Goal: Task Accomplishment & Management: Manage account settings

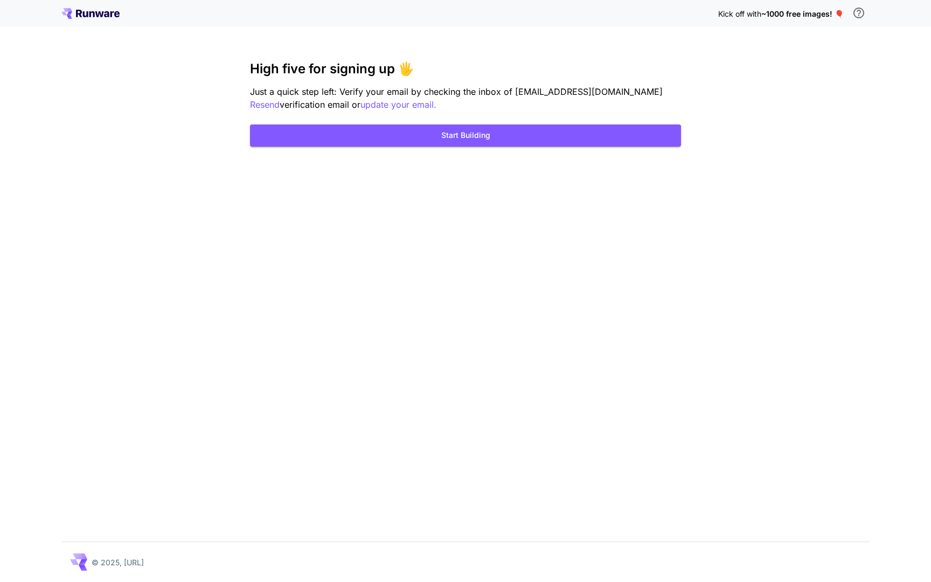
click at [86, 16] on icon at bounding box center [85, 14] width 5 height 6
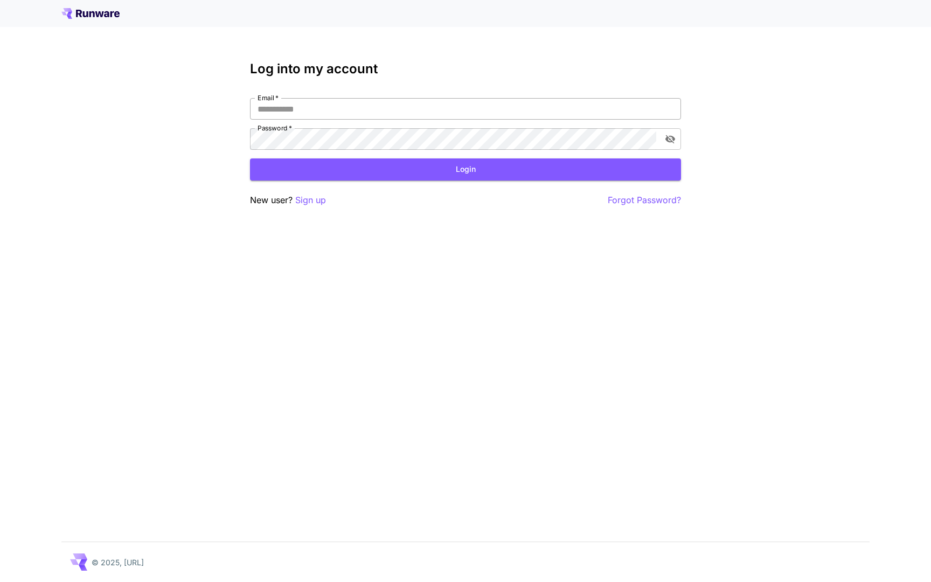
click at [310, 101] on input "Email   *" at bounding box center [465, 109] width 431 height 22
click at [310, 107] on input "Email   *" at bounding box center [465, 109] width 431 height 22
type input "*"
click at [74, 19] on div at bounding box center [465, 13] width 931 height 27
click at [70, 11] on icon at bounding box center [66, 11] width 11 height 7
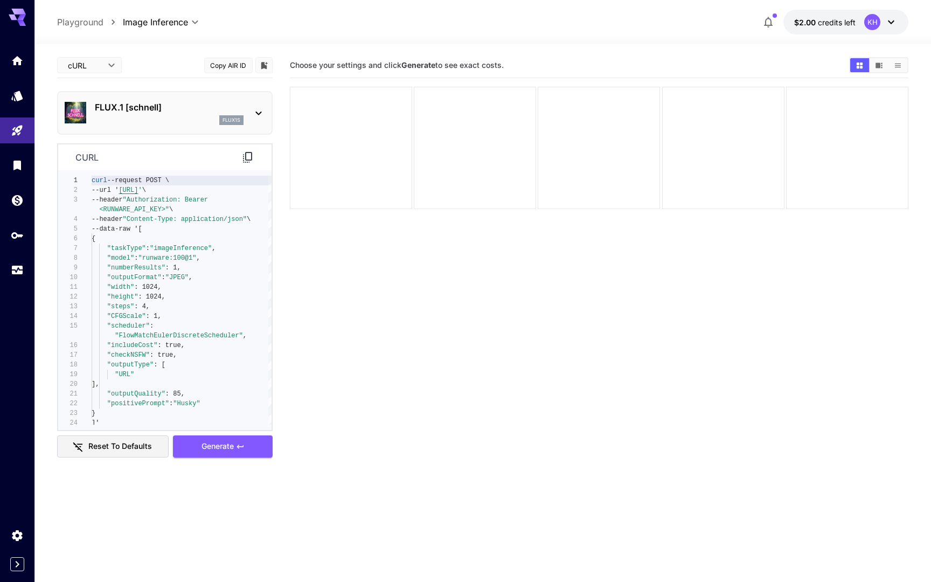
click at [10, 15] on icon at bounding box center [17, 14] width 17 height 11
click at [17, 17] on icon at bounding box center [17, 17] width 17 height 17
click at [18, 53] on icon "Home" at bounding box center [18, 57] width 13 height 13
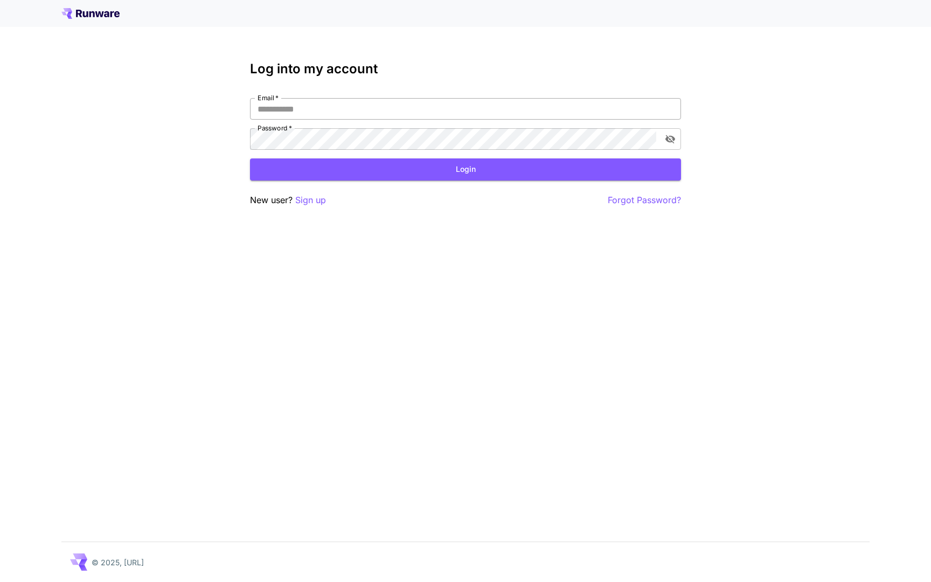
click at [293, 109] on input "Email   *" at bounding box center [465, 109] width 431 height 22
paste input "**********"
type input "**********"
click button "Login" at bounding box center [465, 169] width 431 height 22
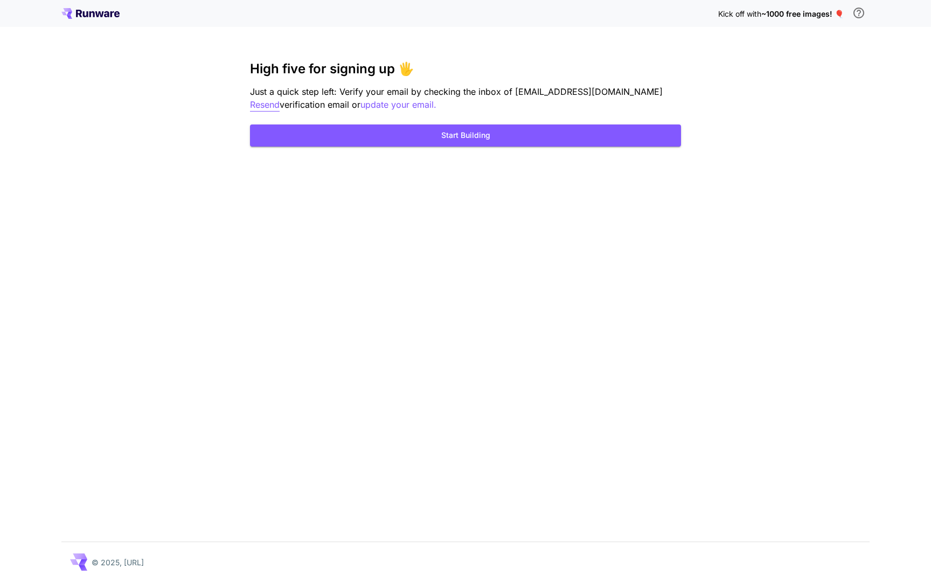
click at [280, 98] on p "Resend" at bounding box center [265, 104] width 30 height 13
click at [911, 21] on div "An unexpected error occurred. Please try again later." at bounding box center [834, 29] width 156 height 32
click at [921, 13] on div "An unexpected error occurred. Please try again later." at bounding box center [838, 29] width 172 height 41
click at [499, 143] on button "Start Building" at bounding box center [465, 135] width 431 height 22
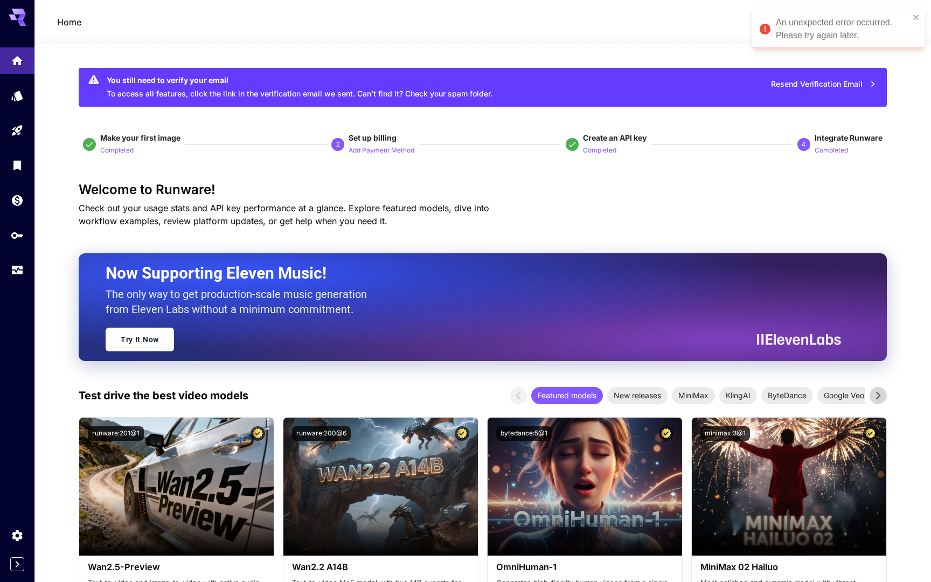
click at [282, 182] on h3 "Welcome to Runware!" at bounding box center [483, 189] width 808 height 15
click at [463, 183] on h3 "Welcome to Runware!" at bounding box center [483, 189] width 808 height 15
click at [554, 223] on div "Welcome to Runware! Check out your usage stats and API key performance at a gla…" at bounding box center [483, 204] width 808 height 45
